Goal: Find specific page/section: Find specific page/section

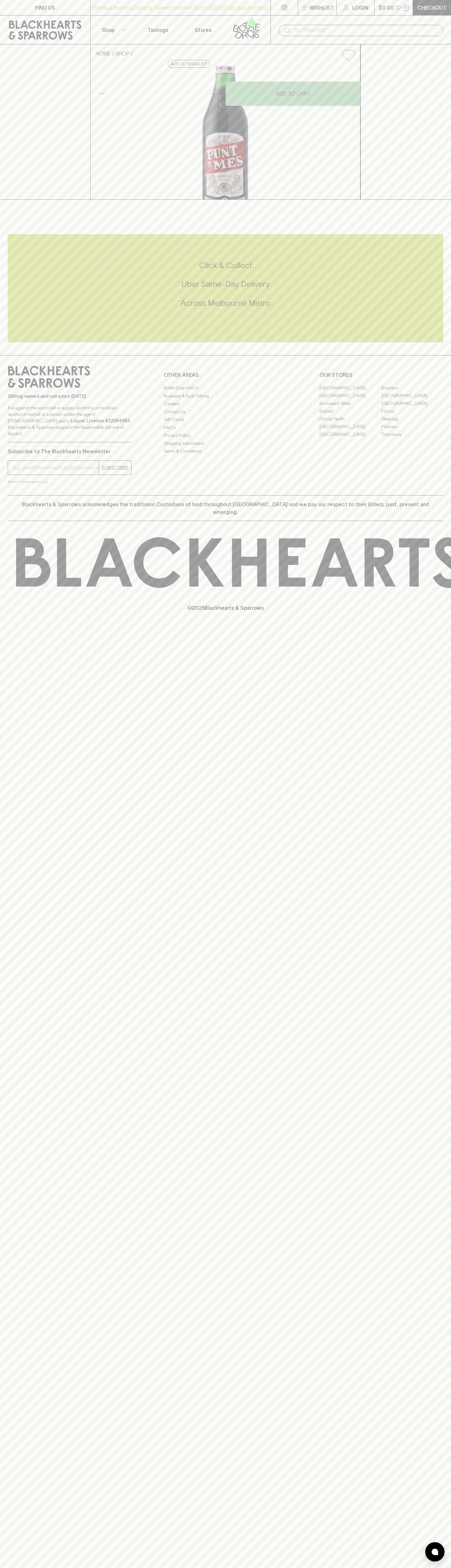
click at [81, 7] on link "FIND US" at bounding box center [45, 7] width 90 height 15
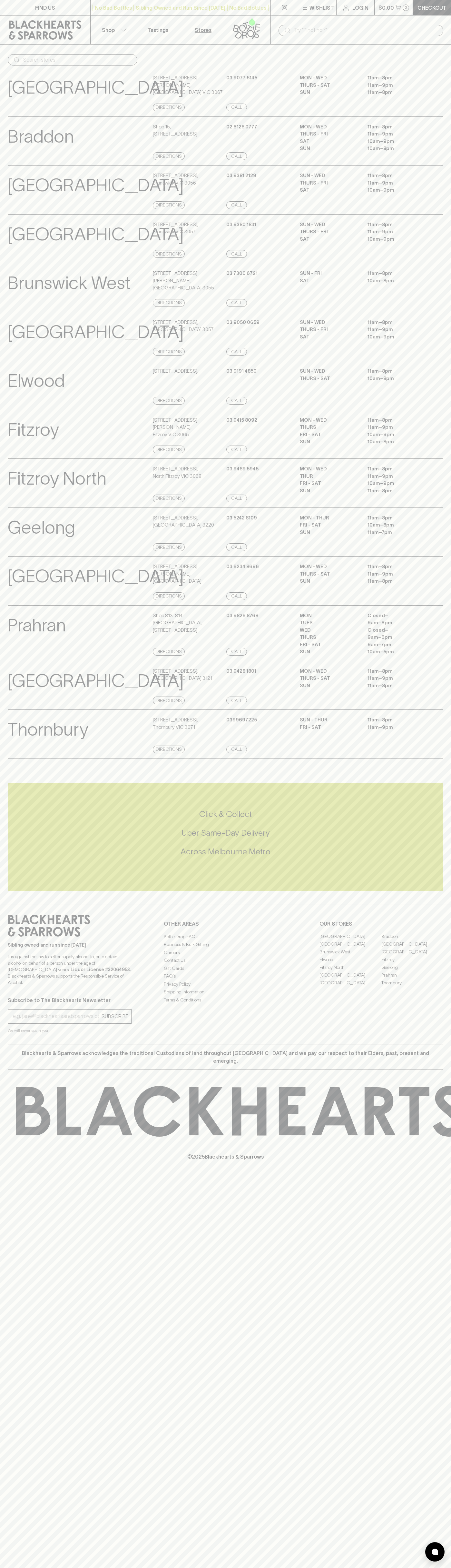
click at [432, 804] on div "Click & Collect Uber Same-Day Delivery Across [GEOGRAPHIC_DATA] Metro" at bounding box center [225, 833] width 435 height 116
click at [31, 1567] on html "FIND US | No Bad Bottles | Sibling Owned and Run Since 2006 | No Bad Bottles | …" at bounding box center [225, 784] width 451 height 1568
click at [14, 981] on p "It is against the law to sell or supply alcohol to, or to obtain alcohol on beh…" at bounding box center [69, 970] width 124 height 32
